Goal: Entertainment & Leisure: Browse casually

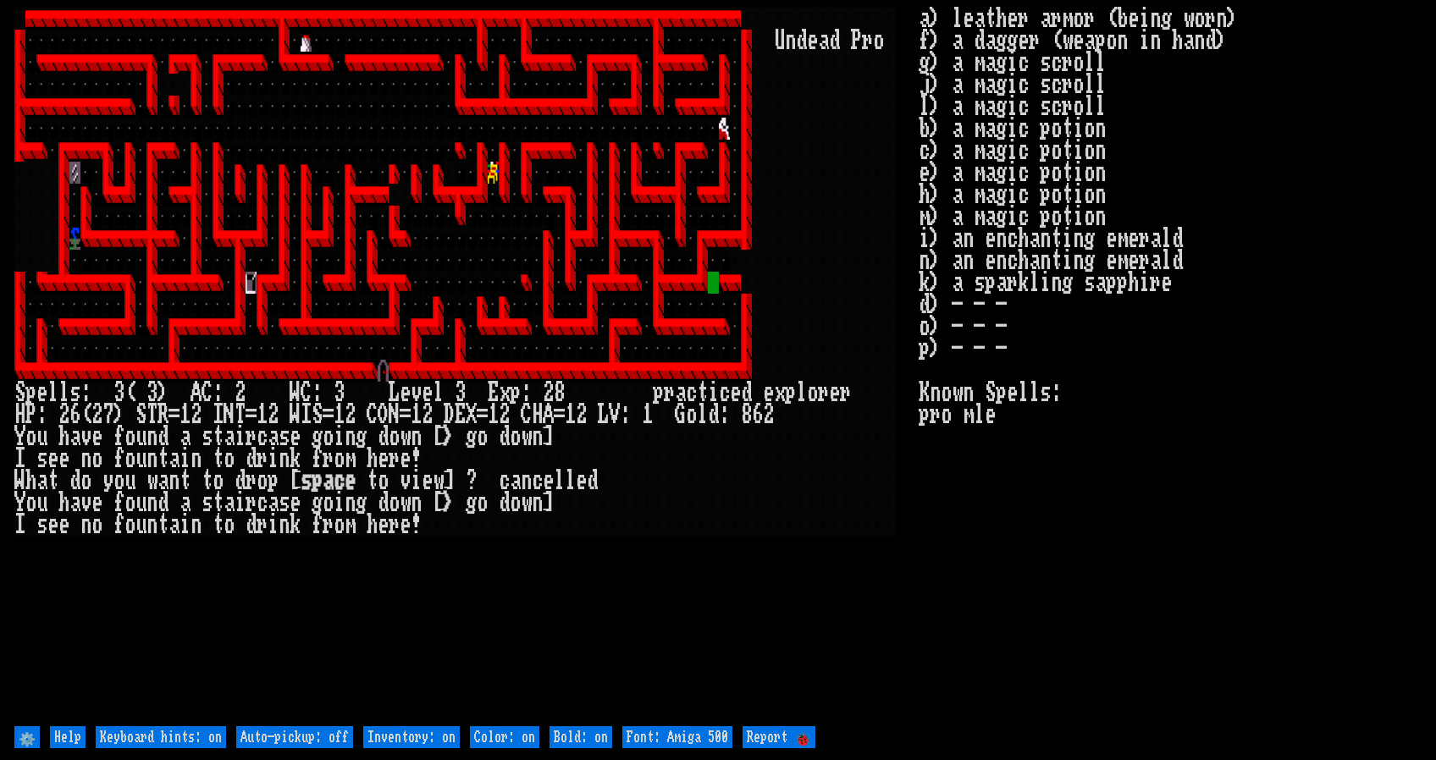
click at [708, 282] on div at bounding box center [713, 283] width 11 height 22
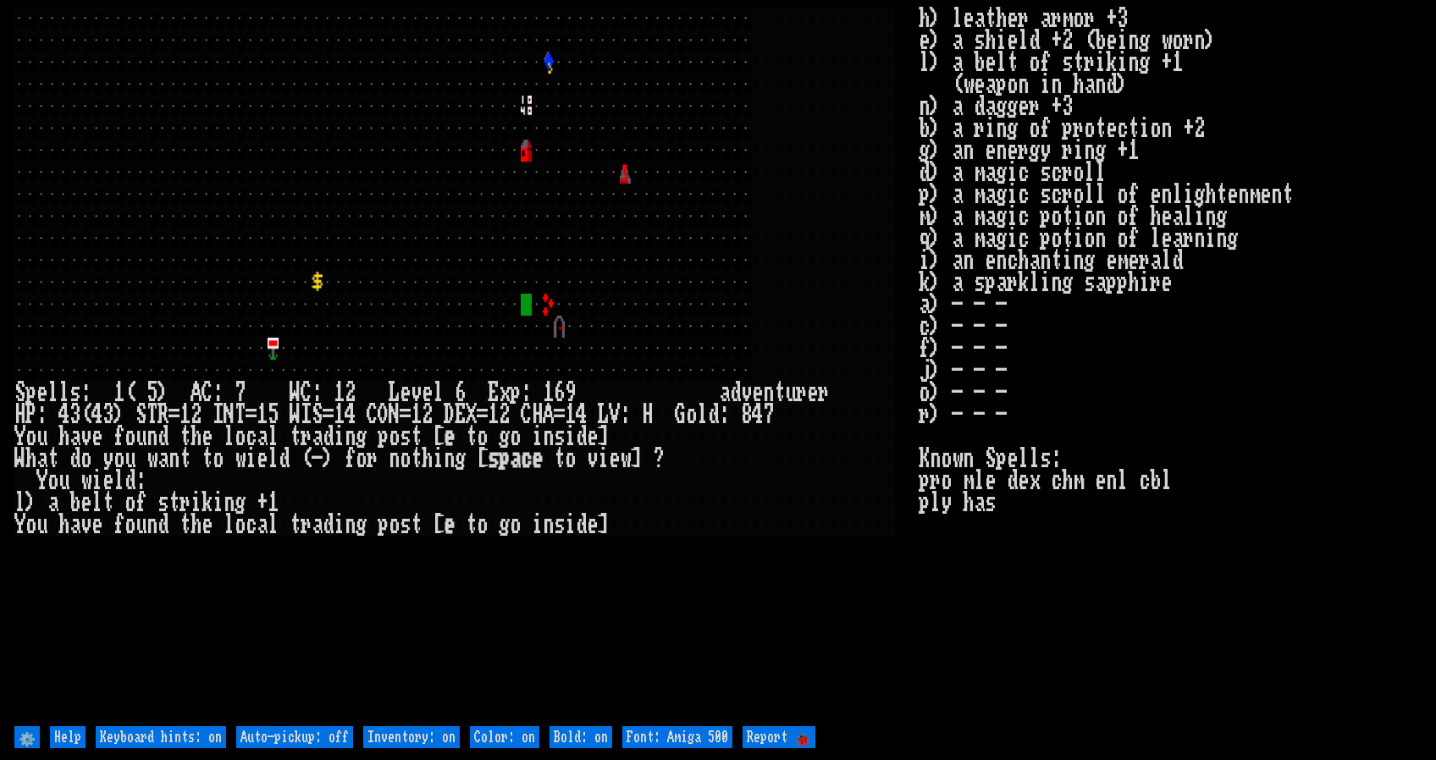
click at [29, 736] on input "⚙️" at bounding box center [26, 737] width 25 height 22
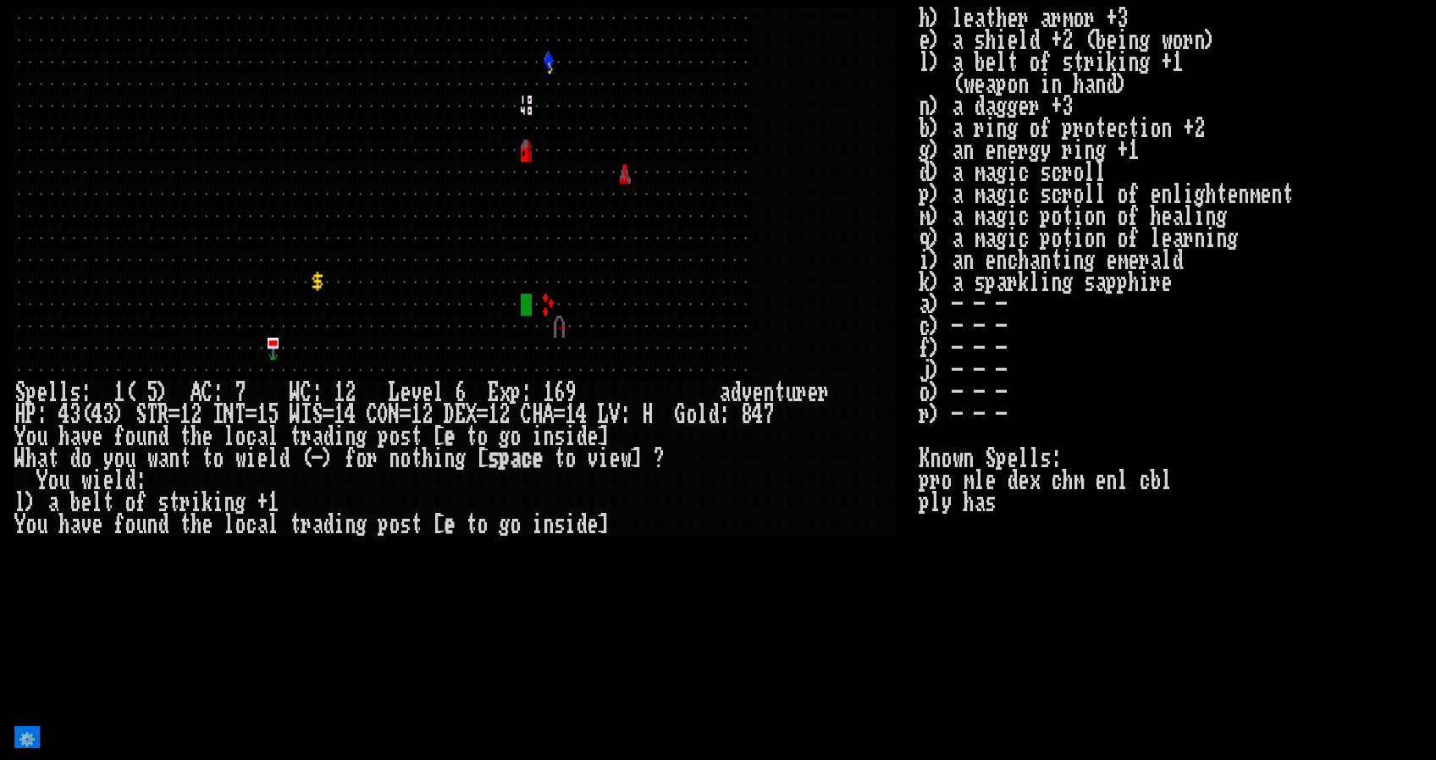
click at [29, 736] on input "⚙️" at bounding box center [26, 737] width 25 height 22
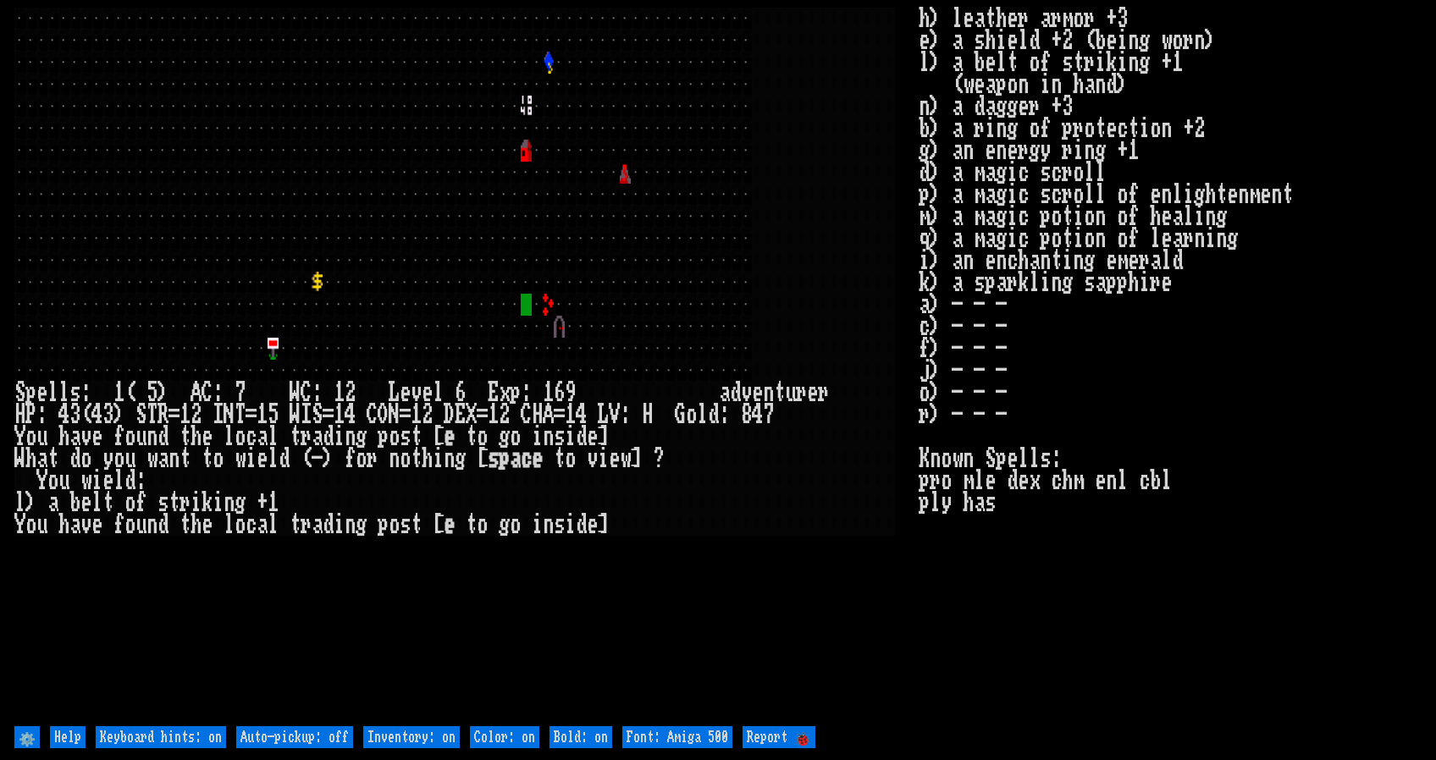
click at [852, 201] on div at bounding box center [856, 195] width 11 height 22
click at [823, 209] on div at bounding box center [823, 217] width 11 height 22
